Goal: Task Accomplishment & Management: Use online tool/utility

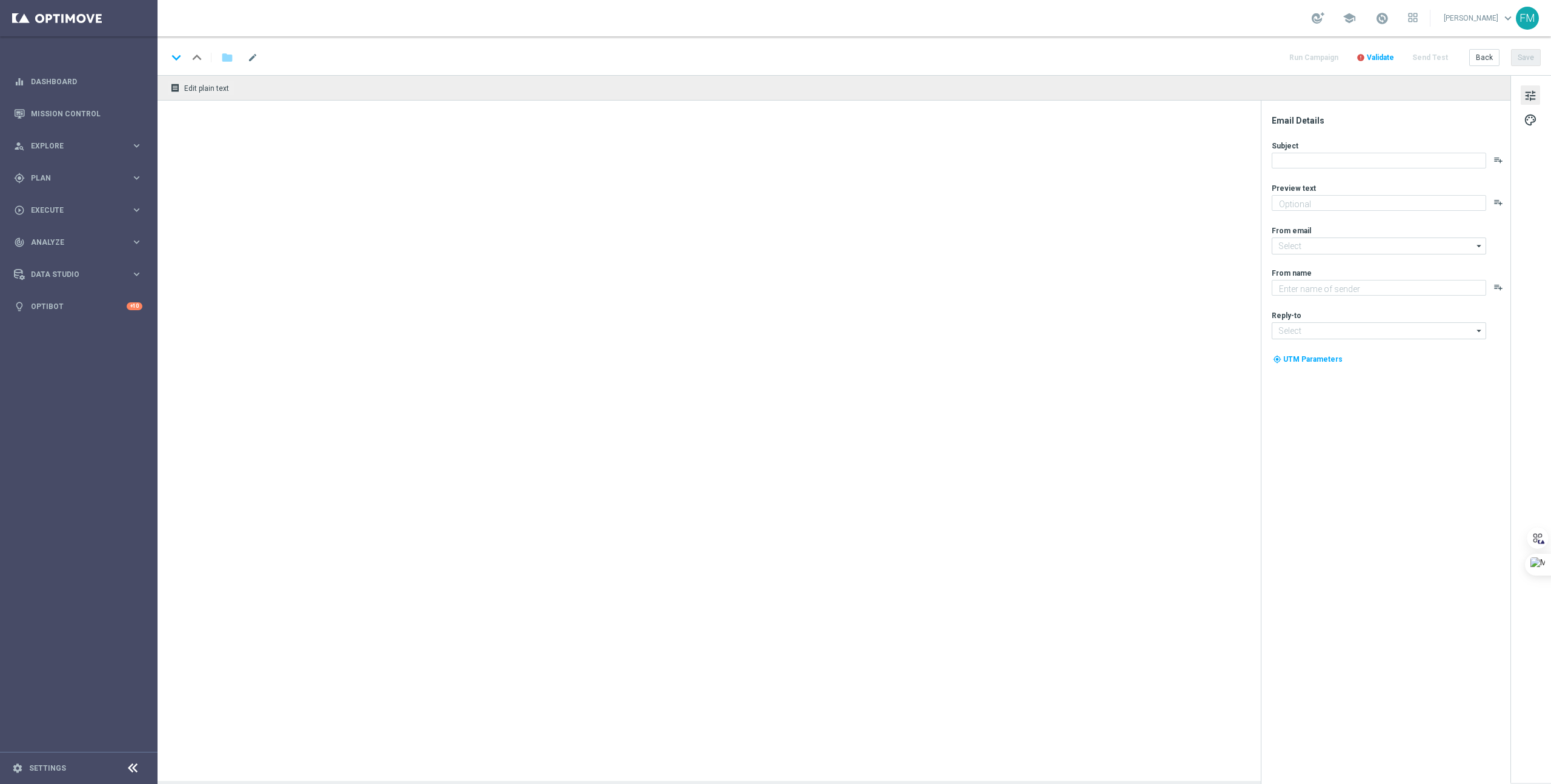
type textarea "Lotto+ GRATIS zum LOTTO 6 aus 45."
type textarea "Lottoland"
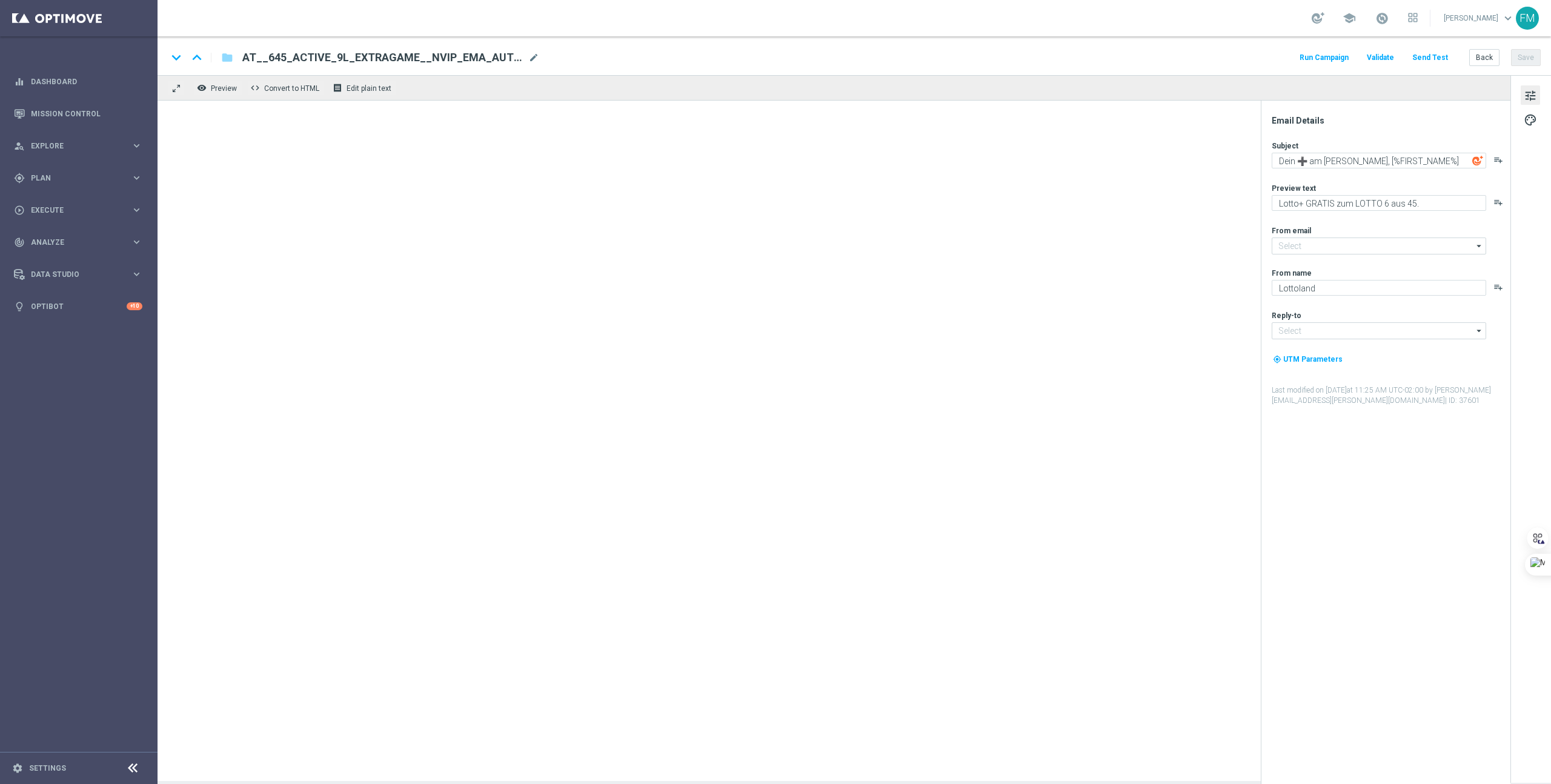
type input "[EMAIL_ADDRESS][DOMAIN_NAME]"
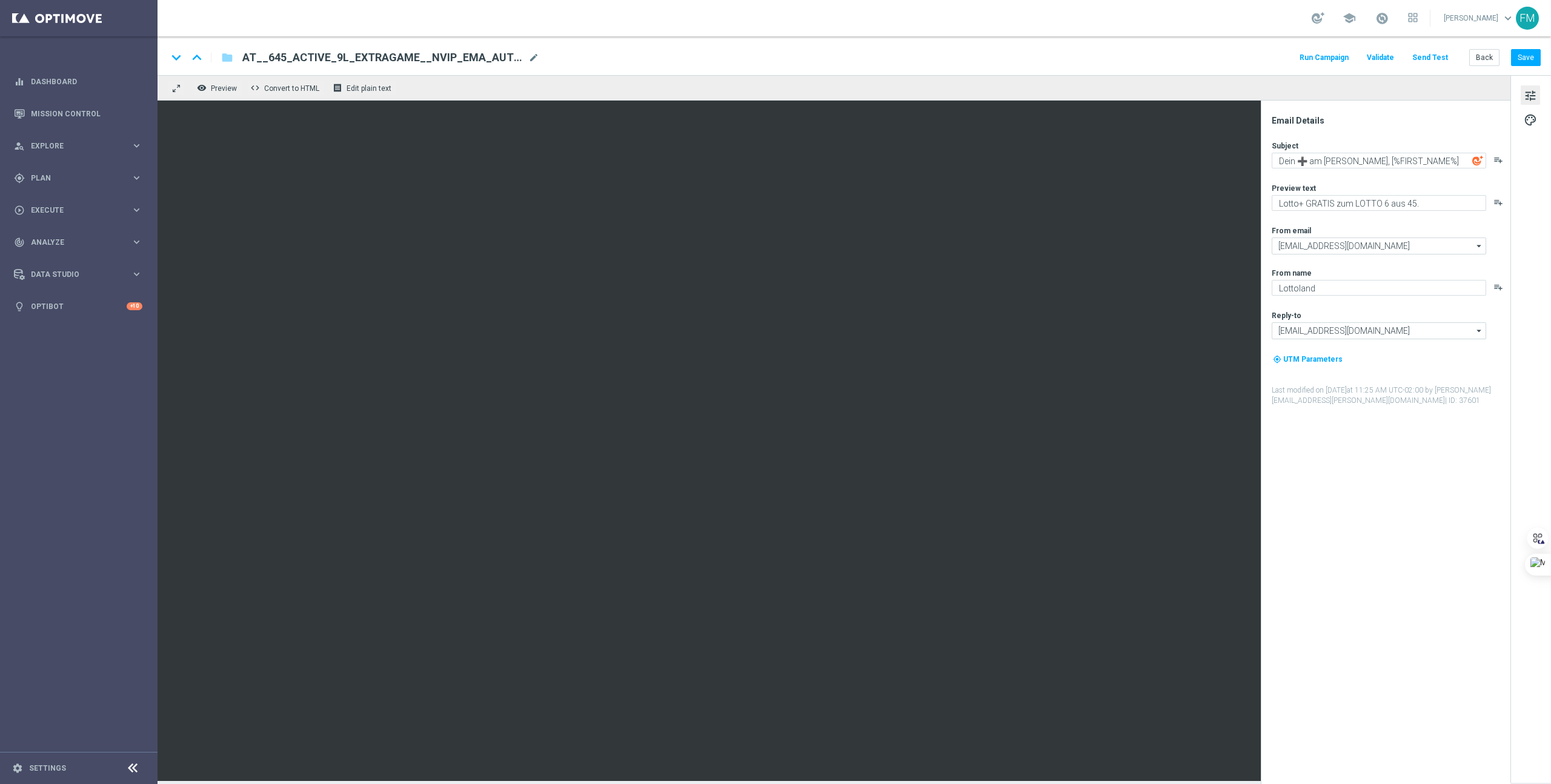
click at [1439, 57] on button "Send Test" at bounding box center [1431, 57] width 40 height 16
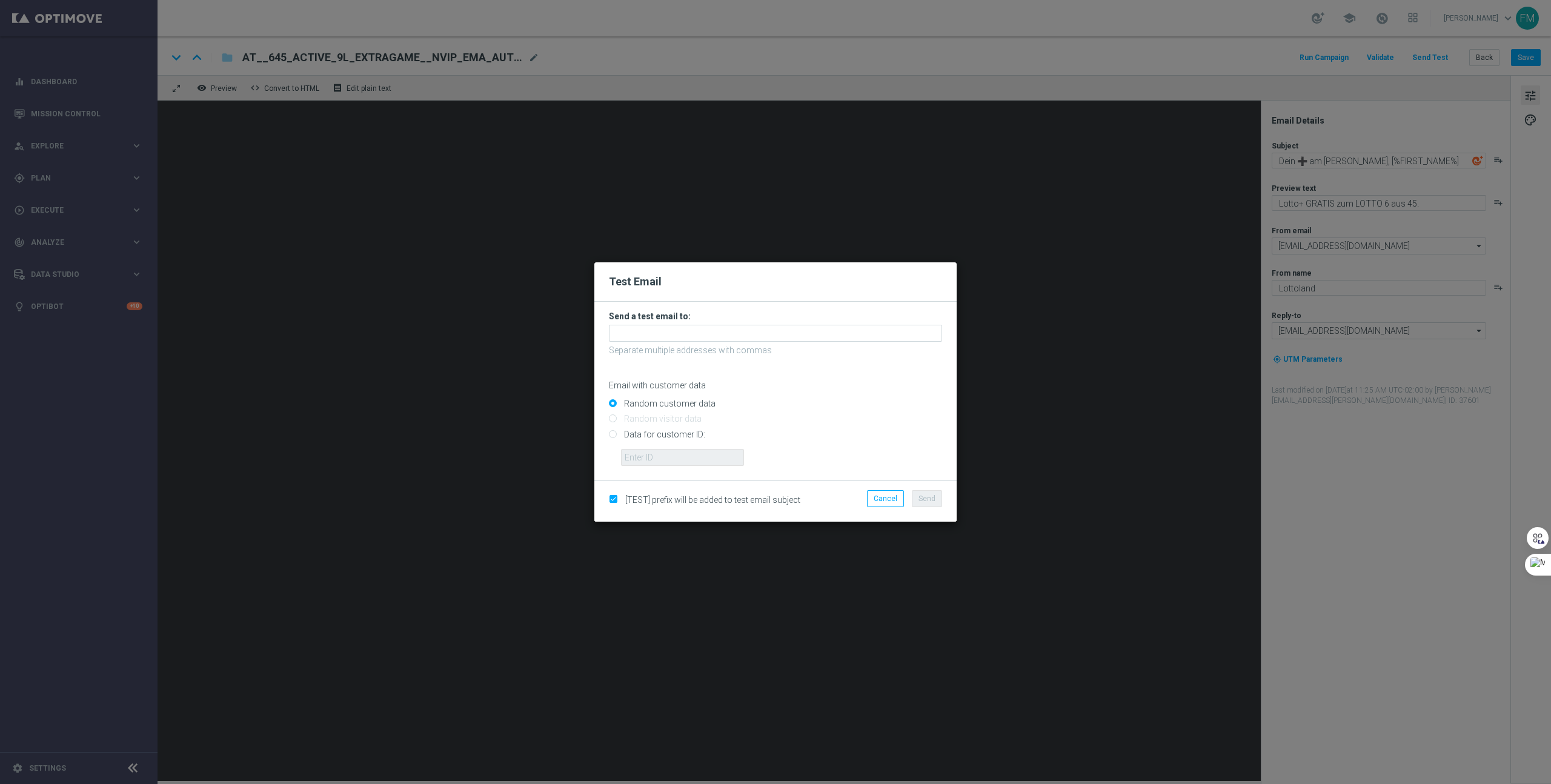
click at [653, 433] on input "Data for customer ID:" at bounding box center [776, 439] width 333 height 17
radio input "true"
click at [653, 453] on input "text" at bounding box center [683, 457] width 123 height 17
paste input "223901334"
type input "223901334"
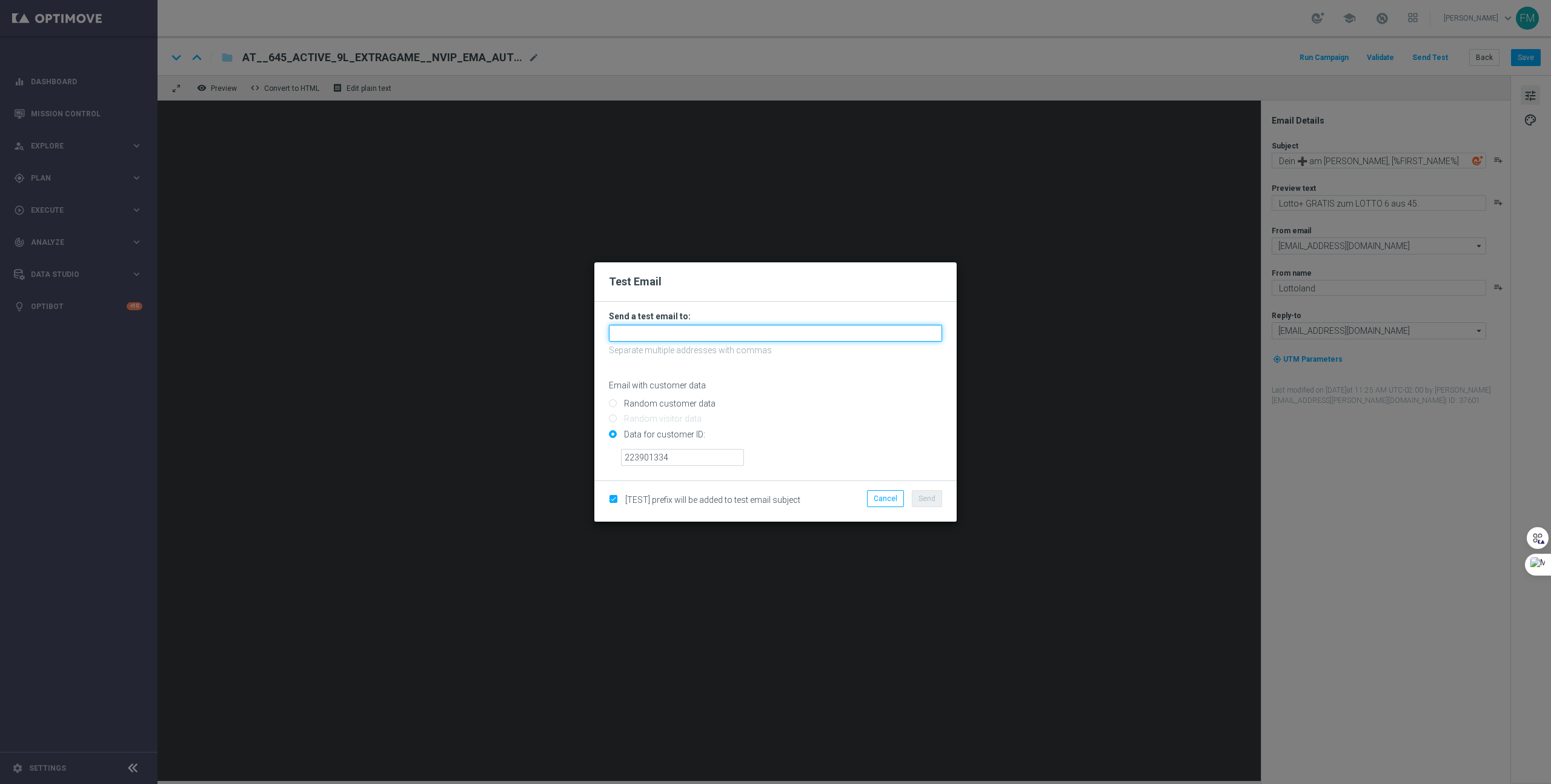
click at [682, 332] on input "text" at bounding box center [776, 333] width 333 height 17
click at [674, 348] on span "fabianlottoland@gmail.com" at bounding box center [691, 353] width 137 height 10
type input "fabianlottoland@gmail.com"
click at [920, 495] on span "Send" at bounding box center [927, 499] width 17 height 8
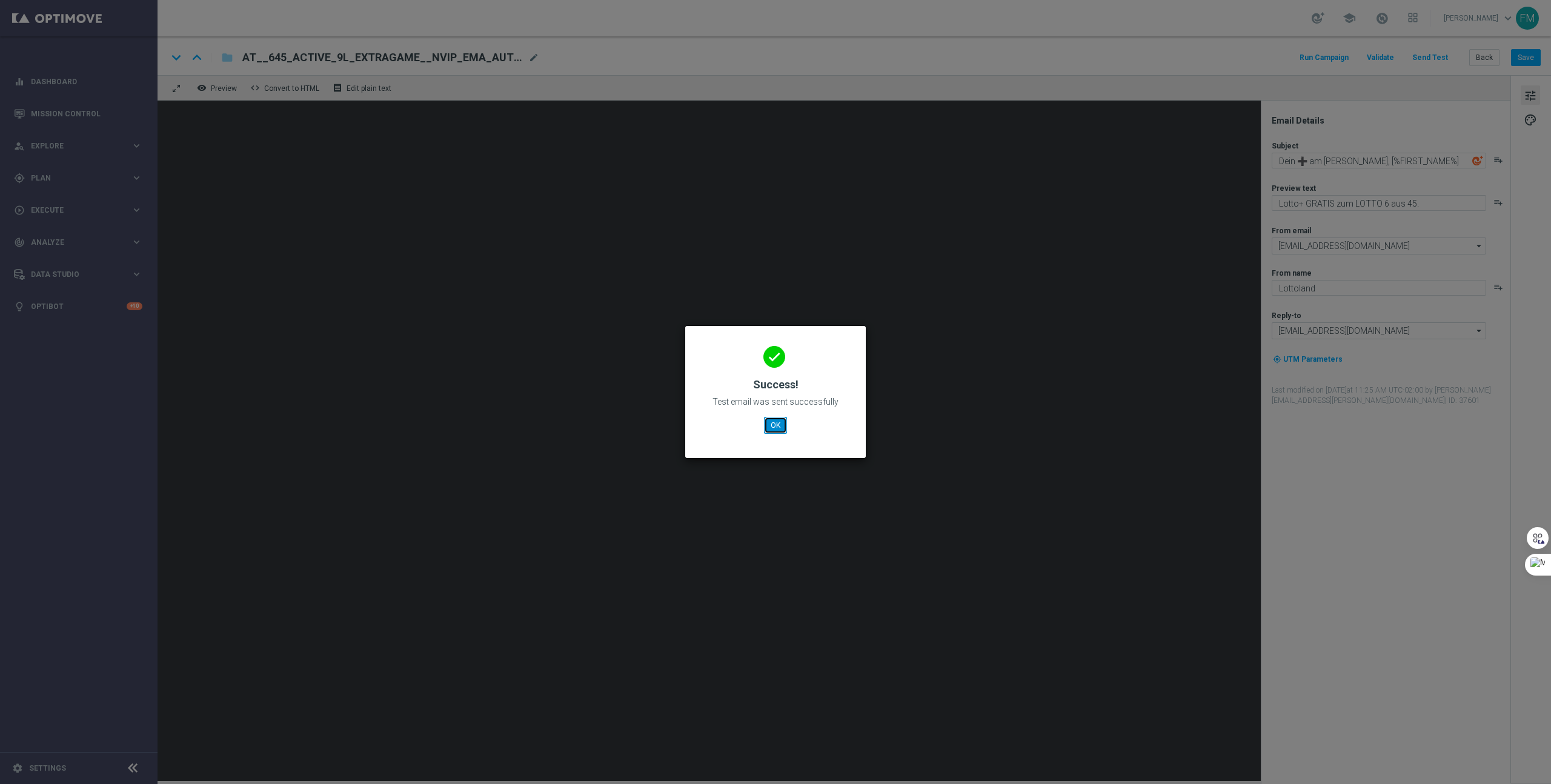
click at [771, 429] on button "OK" at bounding box center [776, 425] width 23 height 17
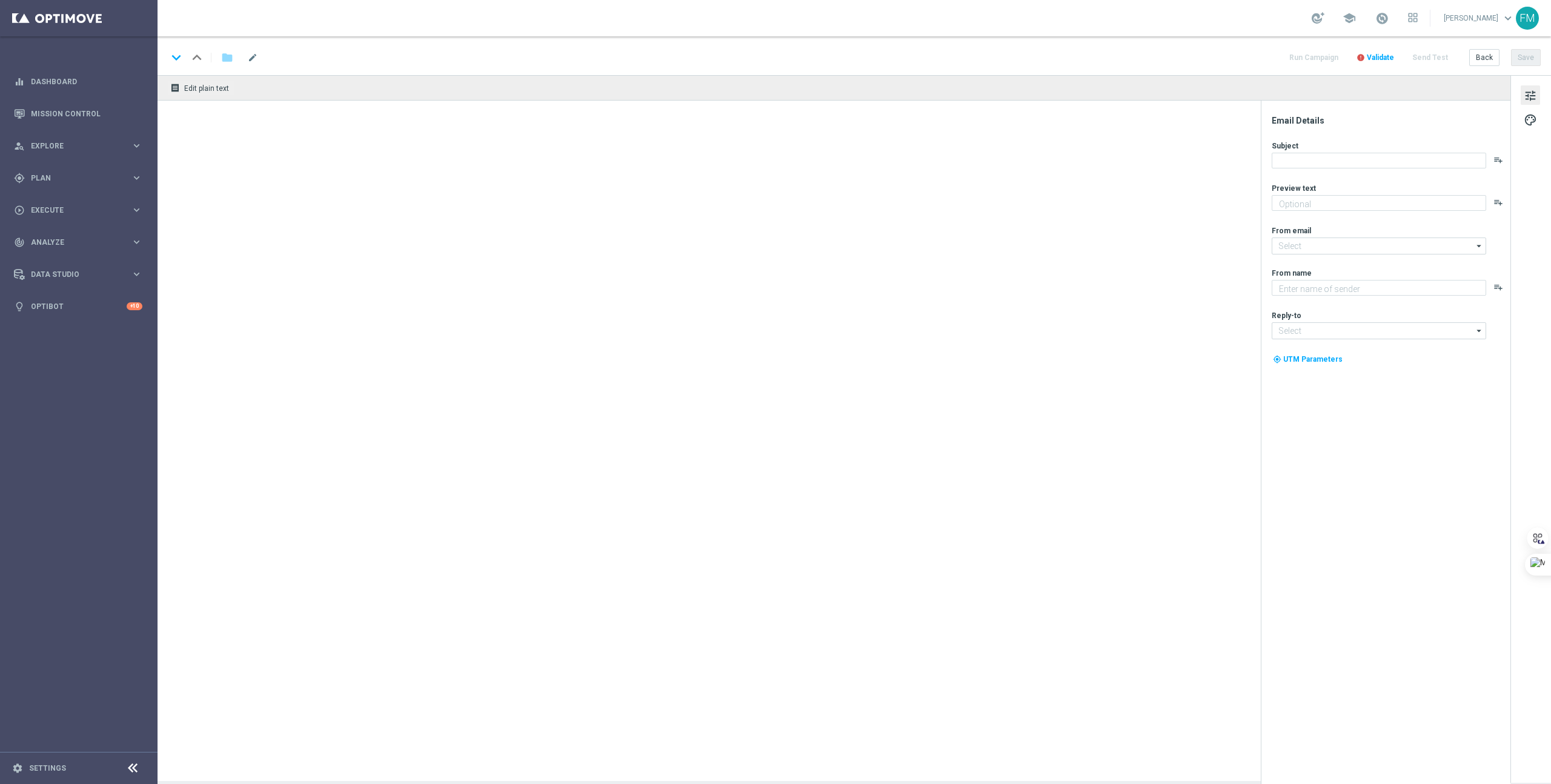
type textarea "Lotto+ GRATIS zum LOTTO 6 aus 45."
type textarea "Lottoland"
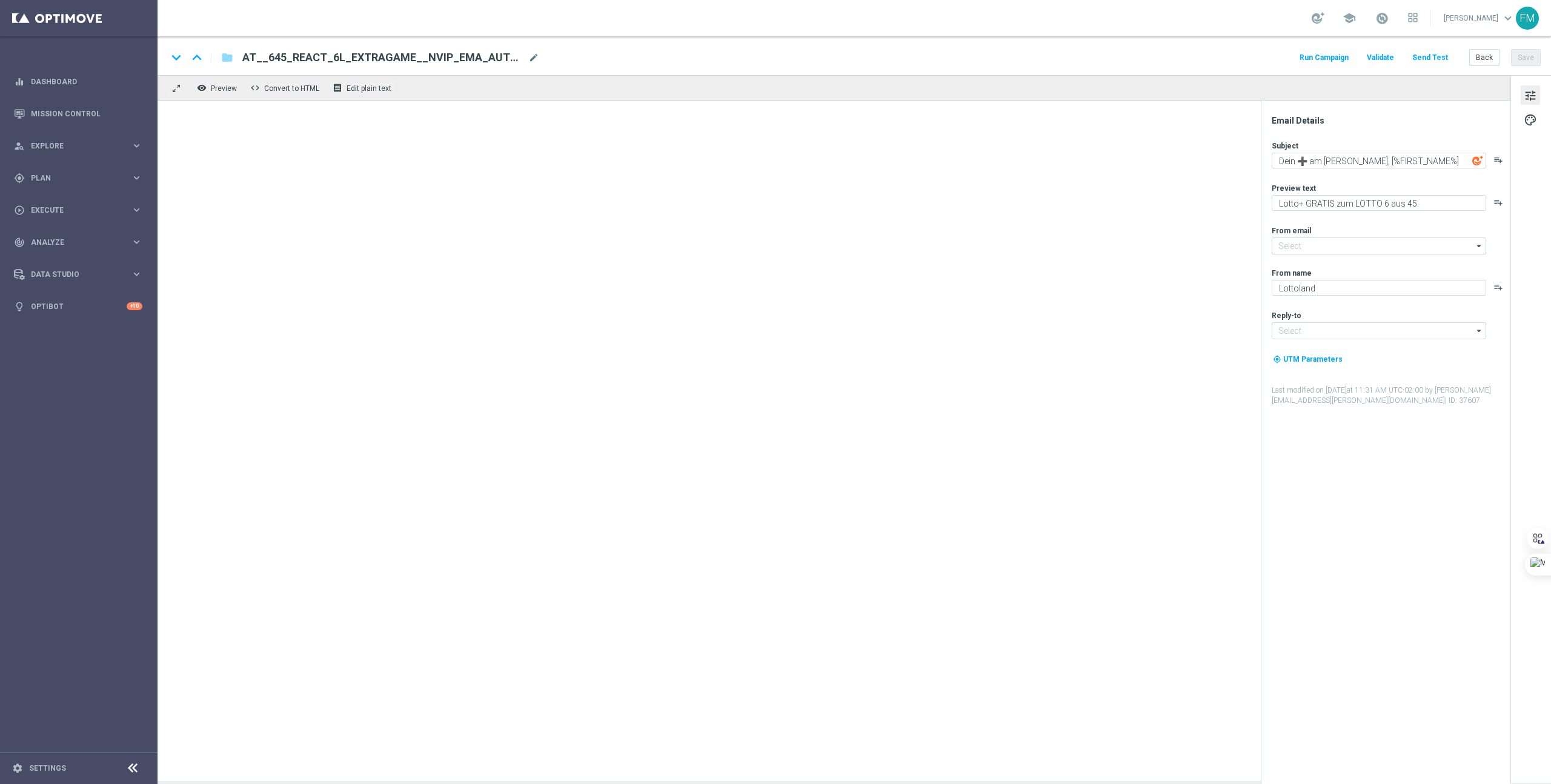
type input "[EMAIL_ADDRESS][DOMAIN_NAME]"
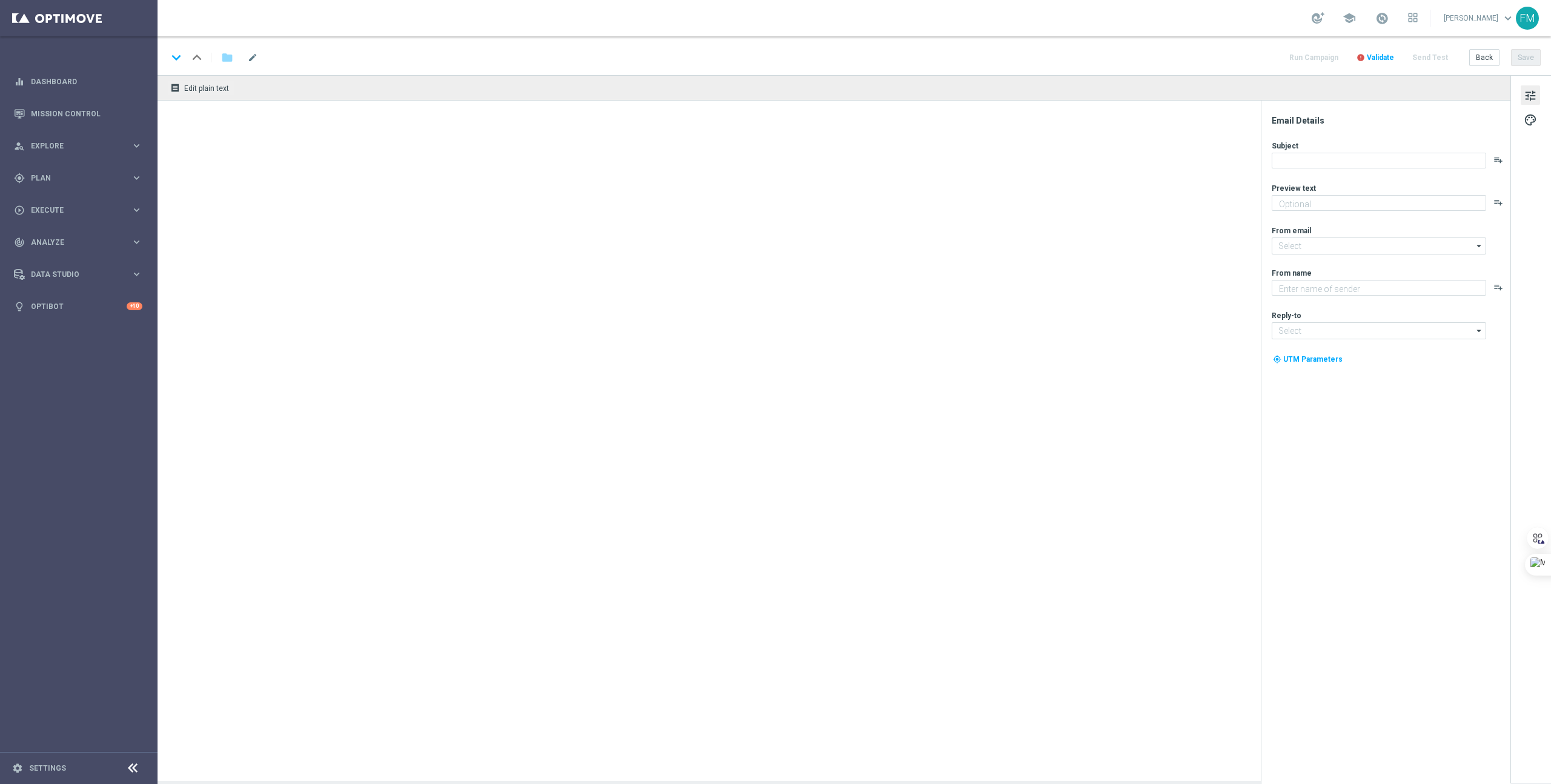
type textarea "Lotto+ GRATIS zum LOTTO 6 aus 45."
type input "[EMAIL_ADDRESS][DOMAIN_NAME]"
type textarea "Lottoland"
type input "[EMAIL_ADDRESS][DOMAIN_NAME]"
